Goal: Task Accomplishment & Management: Use online tool/utility

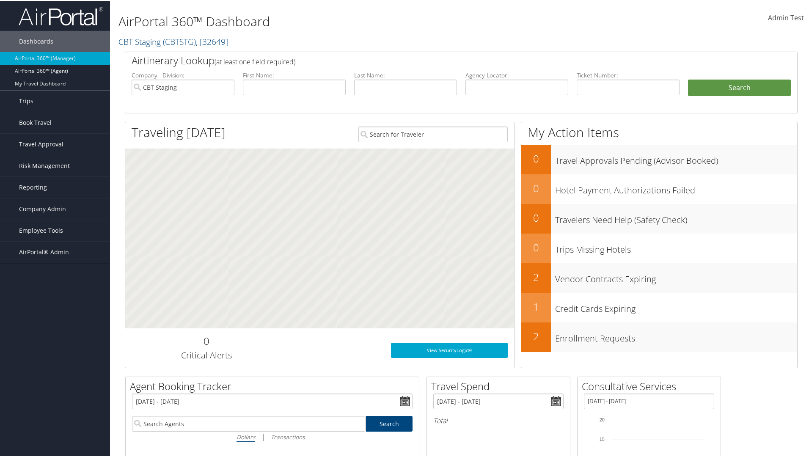
click at [783, 17] on span "Admin Test" at bounding box center [786, 16] width 36 height 9
click at [744, 76] on link "Log Consulting Time" at bounding box center [746, 76] width 94 height 14
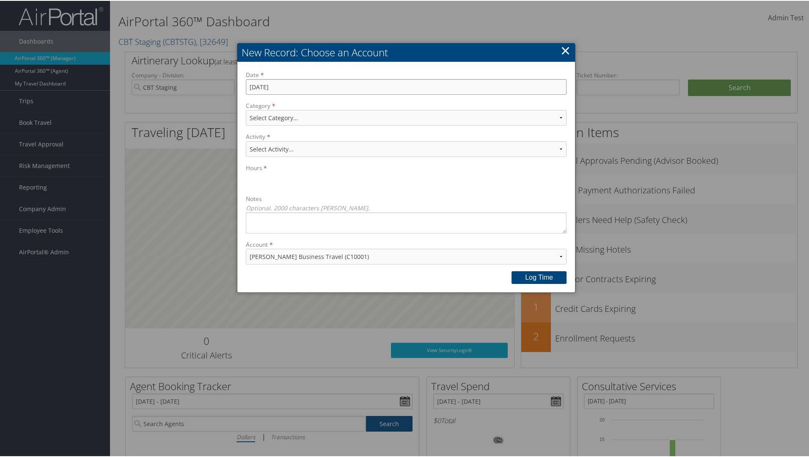
type input "[DATE]"
click at [404, 117] on select "Select Category... Account Support Consultative Services" at bounding box center [406, 117] width 321 height 16
select select "2"
click at [404, 148] on select "Select Activity..." at bounding box center [406, 148] width 321 height 16
select select "240-1"
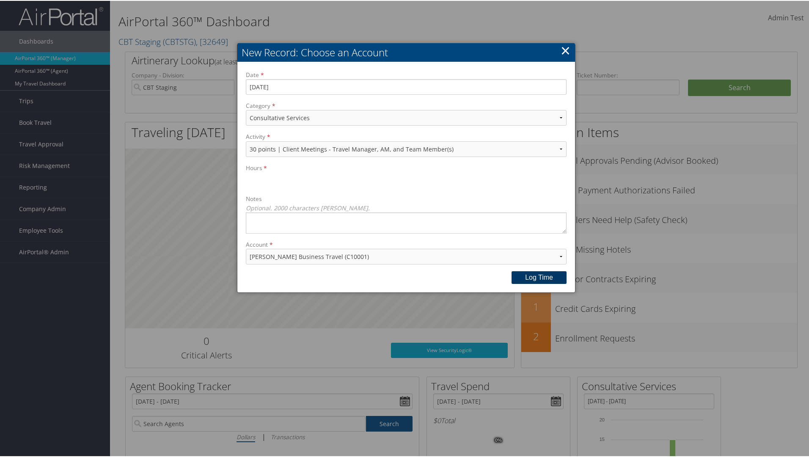
click at [537, 276] on button "Log time" at bounding box center [538, 276] width 55 height 13
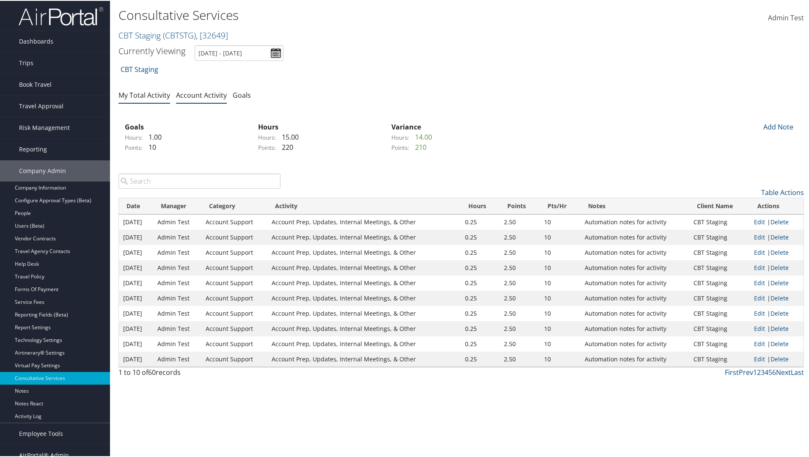
click at [144, 94] on link "My Total Activity" at bounding box center [144, 94] width 52 height 9
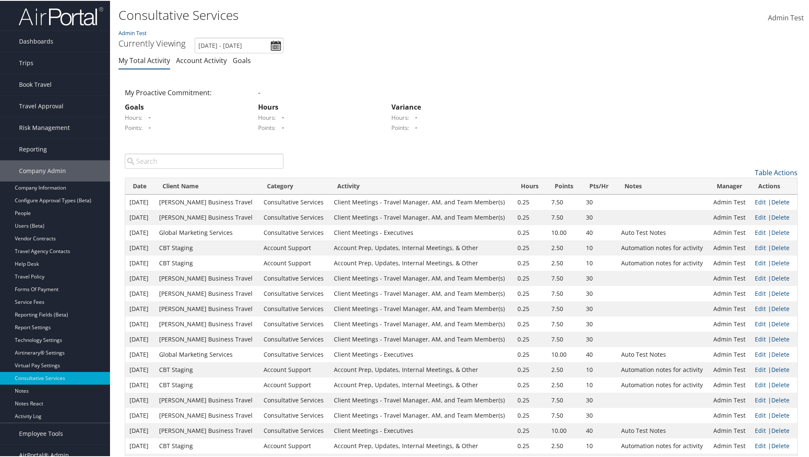
click at [777, 201] on link "Delete" at bounding box center [780, 201] width 18 height 8
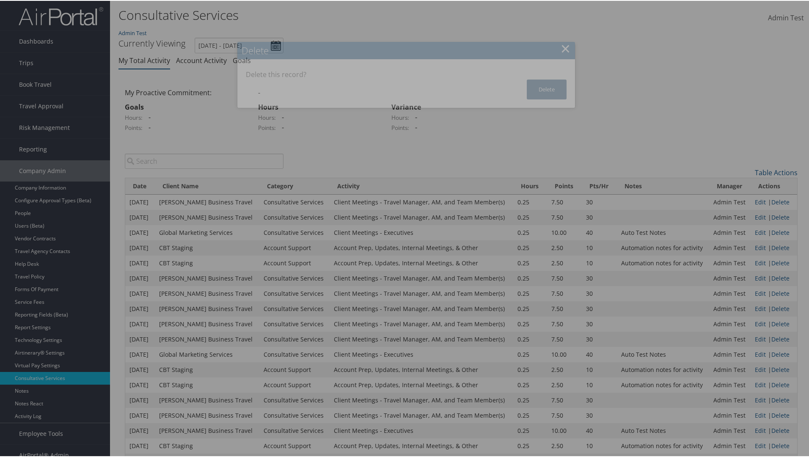
click at [544, 88] on button "Delete" at bounding box center [547, 89] width 40 height 20
